Goal: Task Accomplishment & Management: Manage account settings

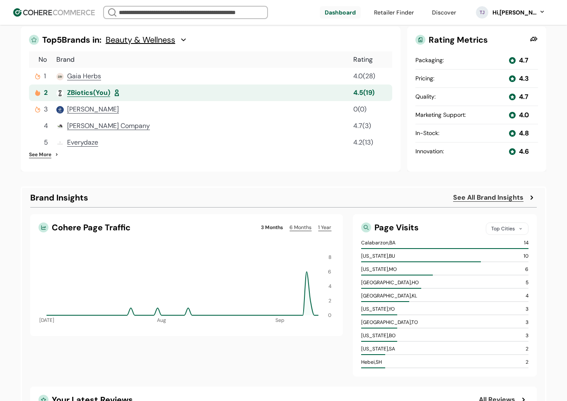
scroll to position [253, 0]
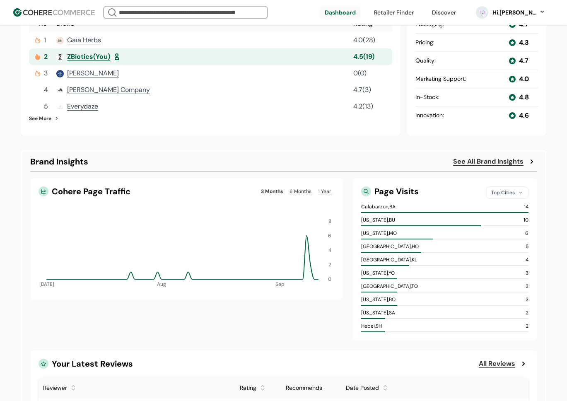
click at [406, 194] on div "Page Visits" at bounding box center [426, 192] width 105 height 12
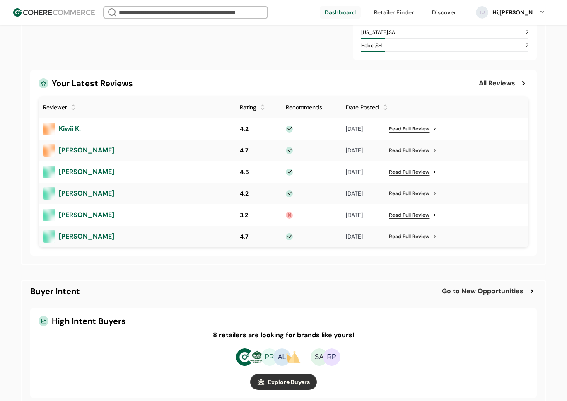
scroll to position [548, 0]
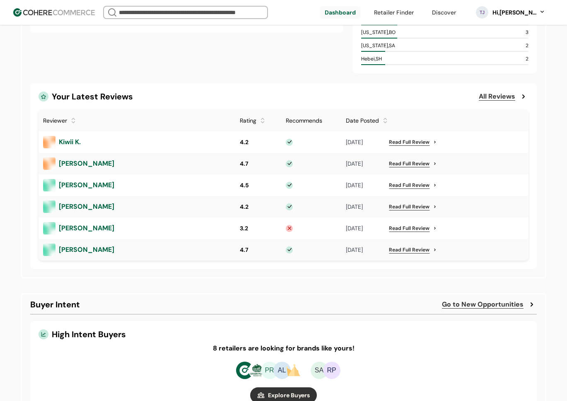
click at [164, 94] on div "Your Latest Reviews" at bounding box center [256, 96] width 437 height 10
drag, startPoint x: 151, startPoint y: 96, endPoint x: 98, endPoint y: 97, distance: 53.0
click at [66, 96] on div "Your Latest Reviews" at bounding box center [256, 96] width 437 height 10
click at [98, 97] on div "Your Latest Reviews" at bounding box center [256, 96] width 437 height 10
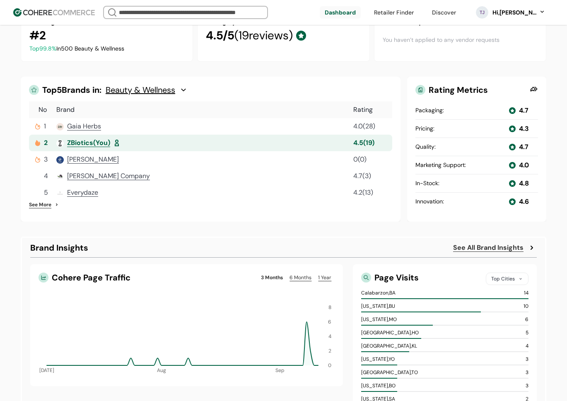
scroll to position [0, 0]
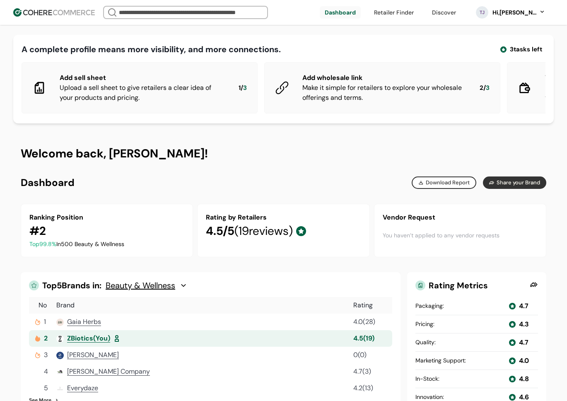
click at [517, 12] on div "Hi, [PERSON_NAME]" at bounding box center [514, 12] width 46 height 9
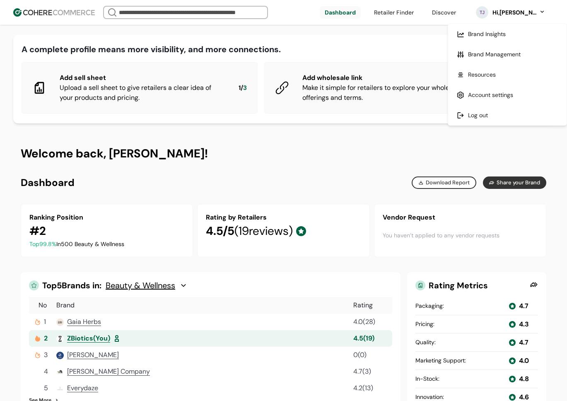
click at [479, 60] on link at bounding box center [507, 54] width 118 height 20
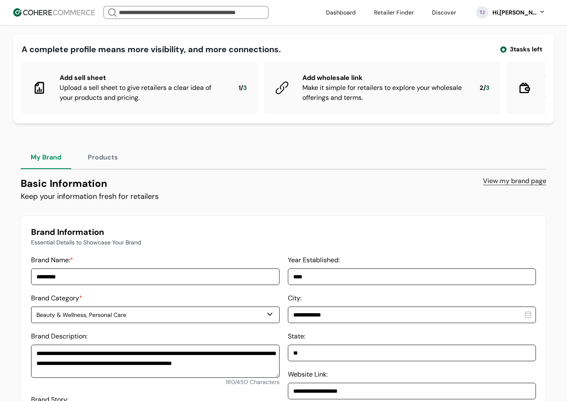
scroll to position [2, 0]
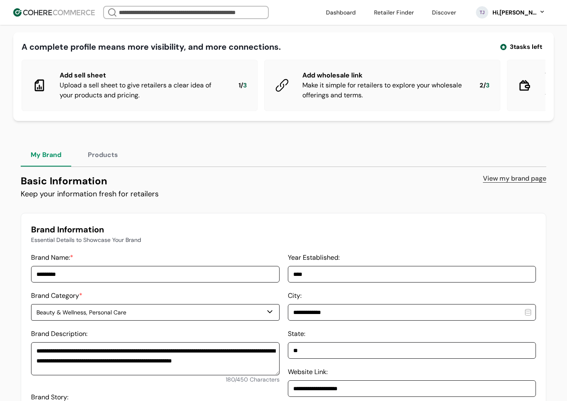
click at [504, 17] on div "[PERSON_NAME], [PERSON_NAME]" at bounding box center [510, 12] width 86 height 21
click at [509, 14] on div "Hi, [PERSON_NAME]" at bounding box center [514, 12] width 46 height 9
click at [488, 91] on link at bounding box center [507, 95] width 118 height 20
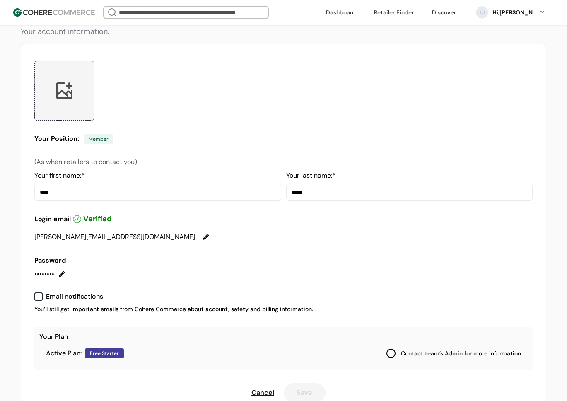
scroll to position [159, 0]
